Goal: Browse casually: Explore the website without a specific task or goal

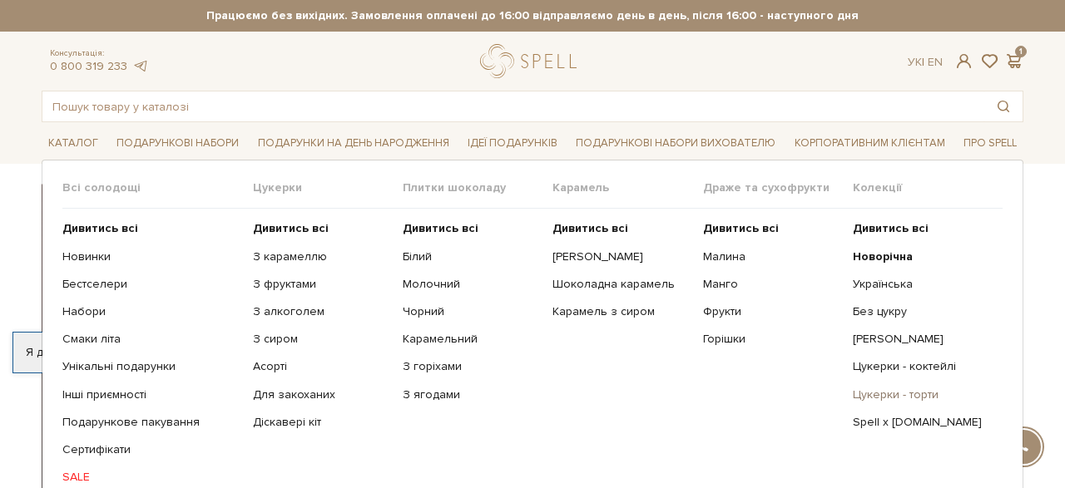
click at [874, 390] on link "Цукерки - торти" at bounding box center [921, 395] width 137 height 15
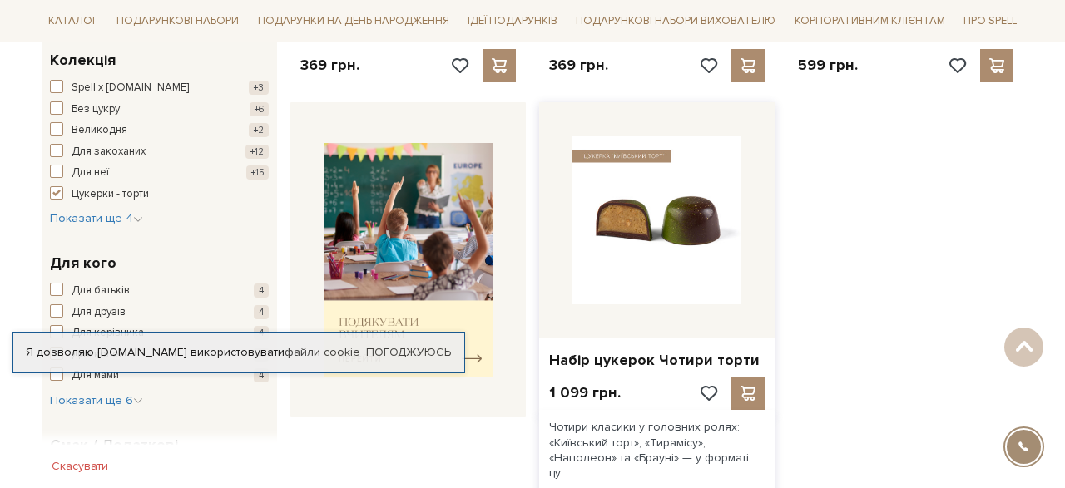
scroll to position [601, 0]
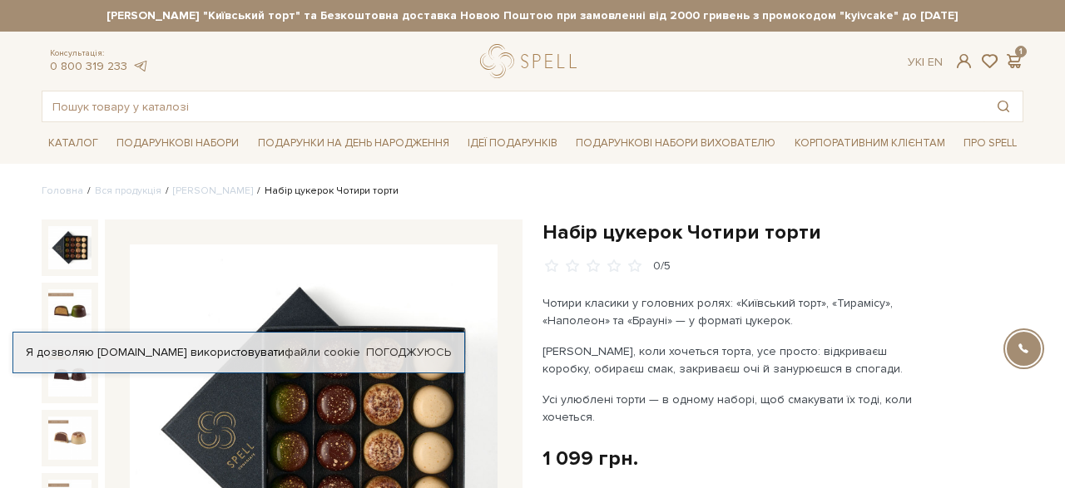
click at [414, 50] on div "Консультація: 0 800 319 233 Ук | En | 1" at bounding box center [533, 61] width 1002 height 34
